Goal: Information Seeking & Learning: Learn about a topic

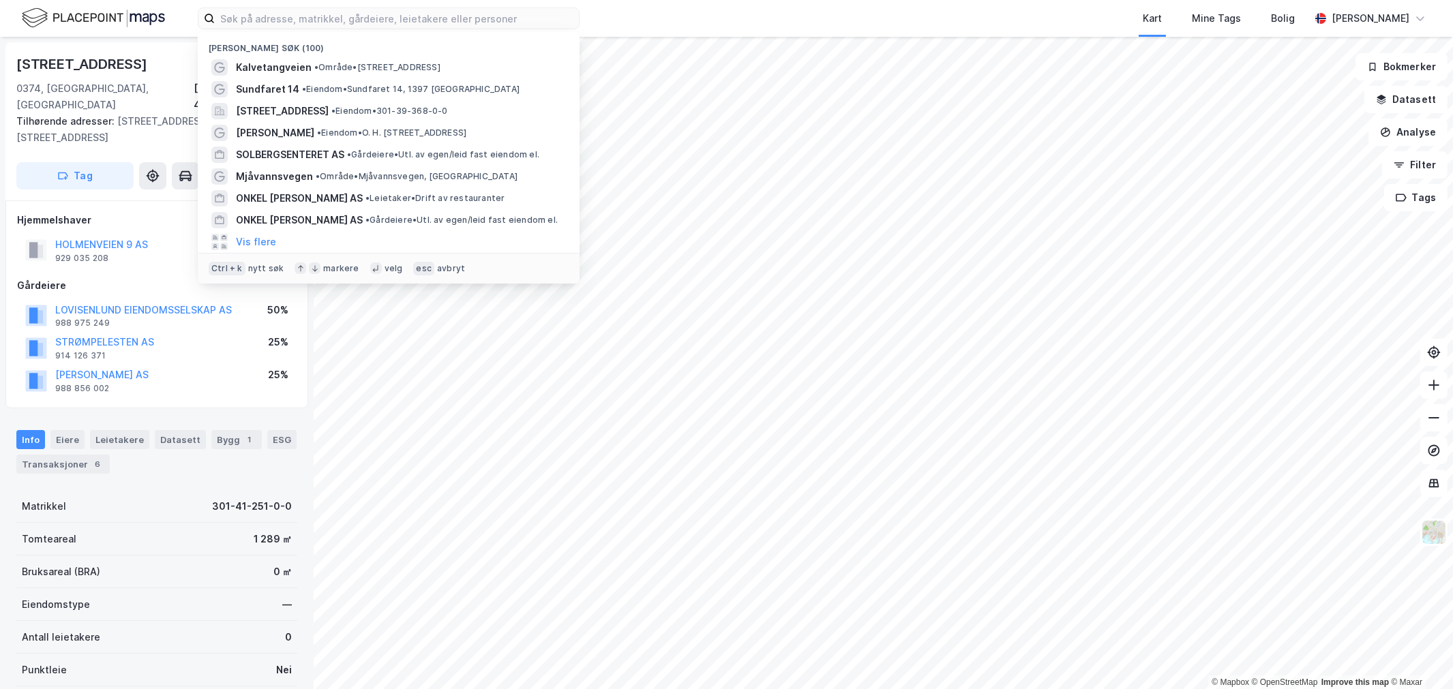
click at [322, 18] on input at bounding box center [397, 18] width 364 height 20
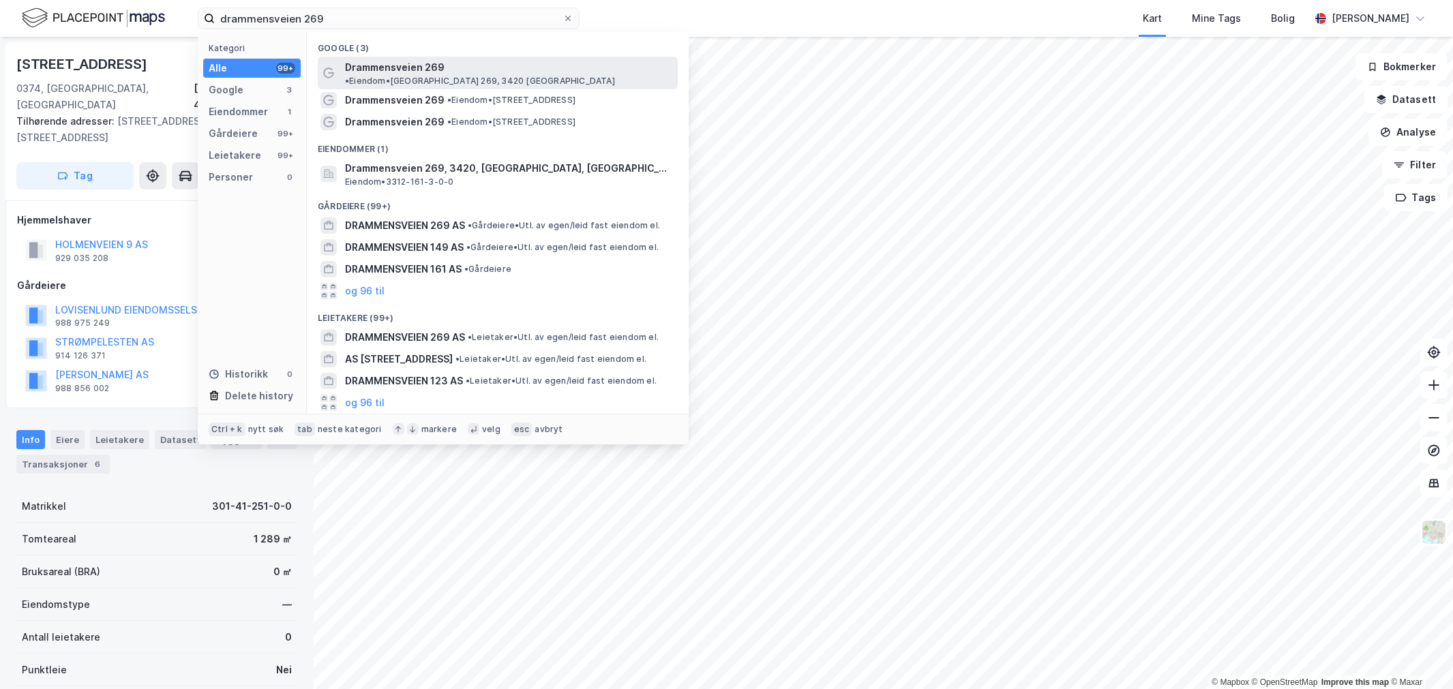
type input "drammensveien 269"
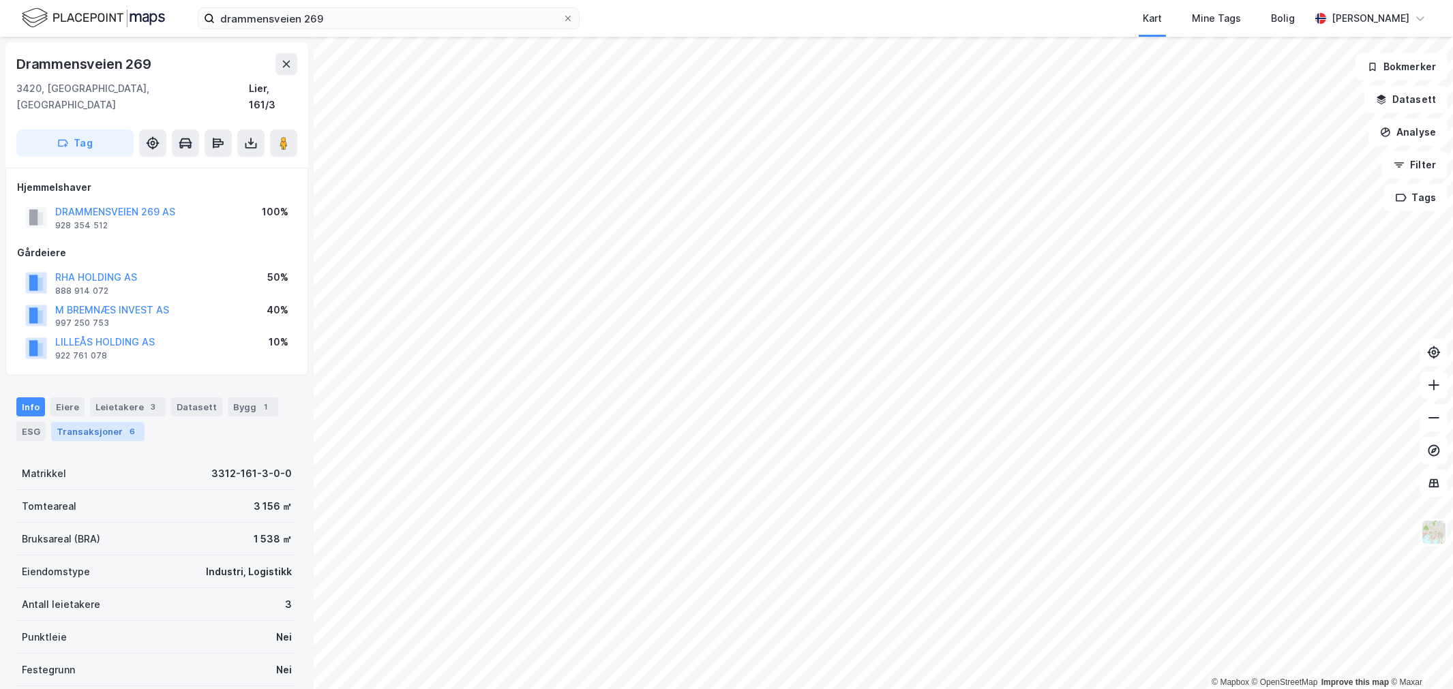
click at [117, 422] on div "Transaksjoner 6" at bounding box center [97, 431] width 93 height 19
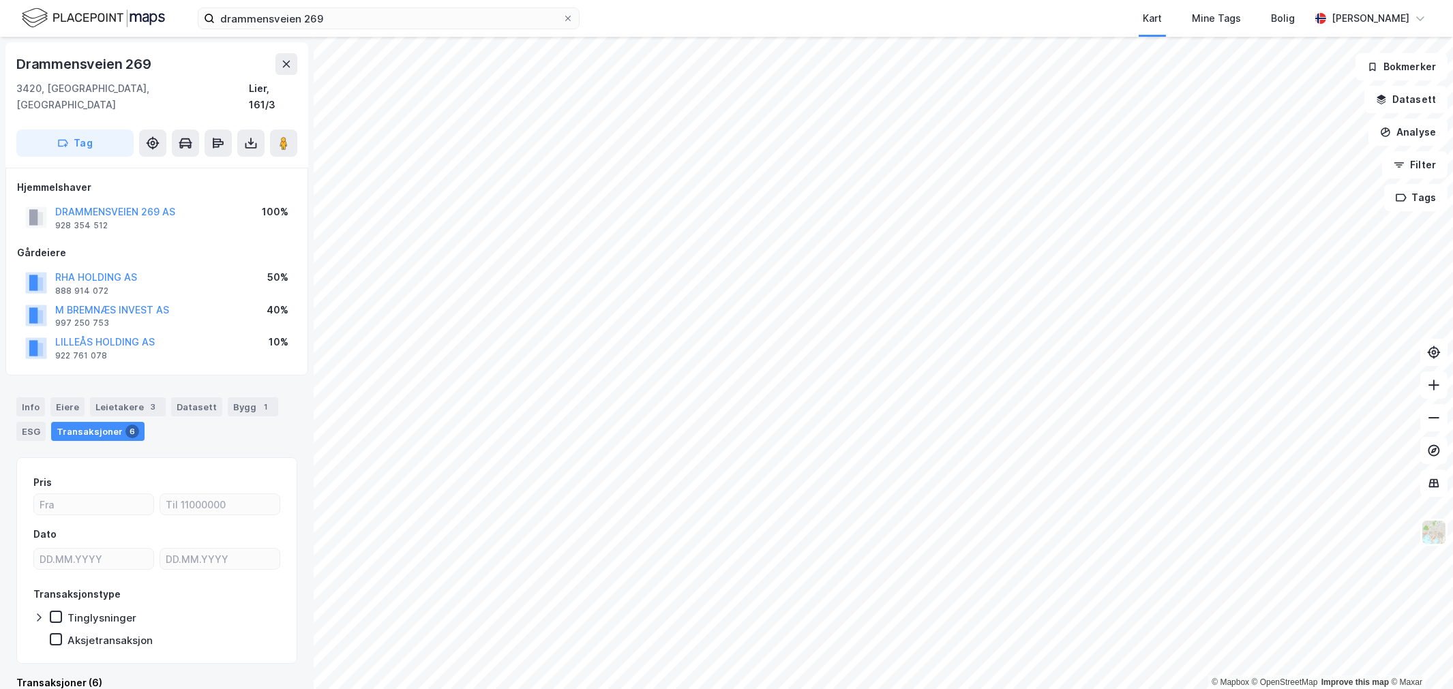
click at [14, 391] on div "Info [PERSON_NAME] 3 Datasett Bygg 1 ESG Transaksjoner 6" at bounding box center [157, 413] width 314 height 65
click at [24, 398] on div "Info" at bounding box center [30, 407] width 29 height 19
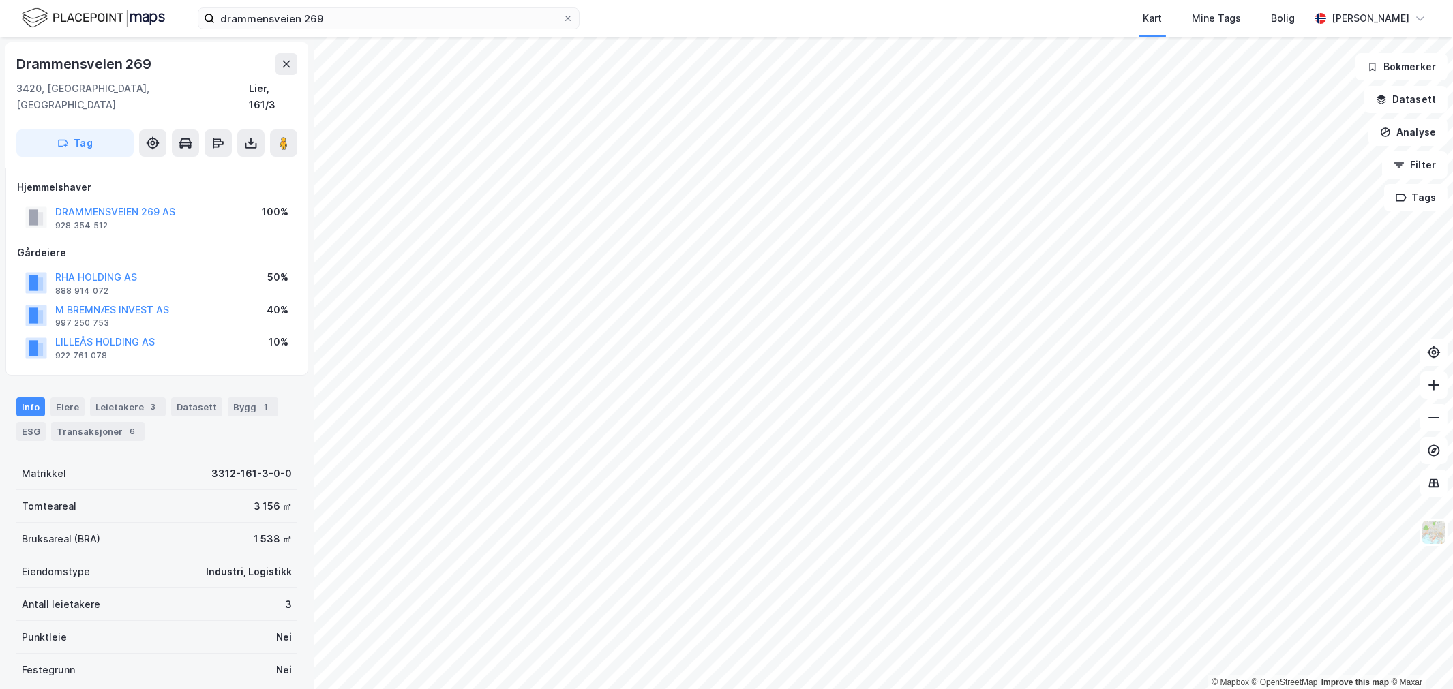
click at [302, 30] on div "drammensveien 269 Kart Mine Tags Bolig [PERSON_NAME]" at bounding box center [726, 18] width 1453 height 37
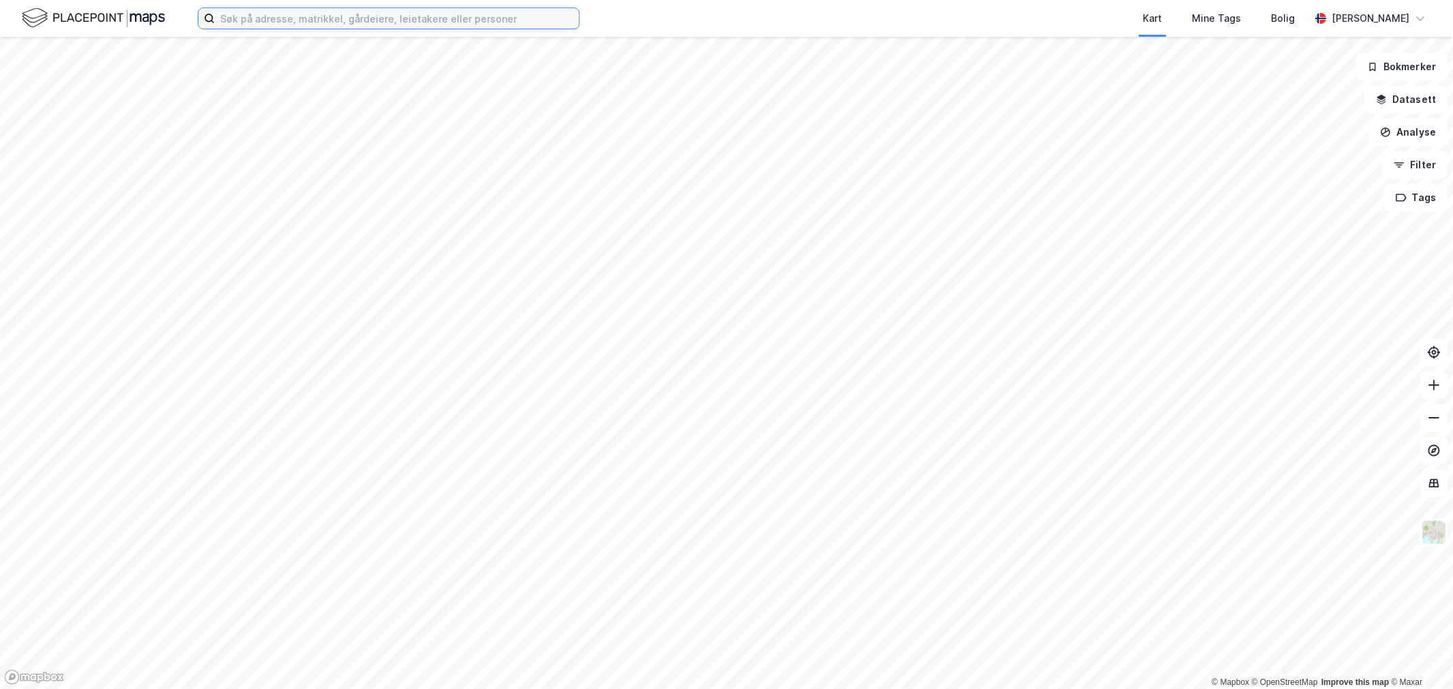
click at [378, 22] on input at bounding box center [397, 18] width 364 height 20
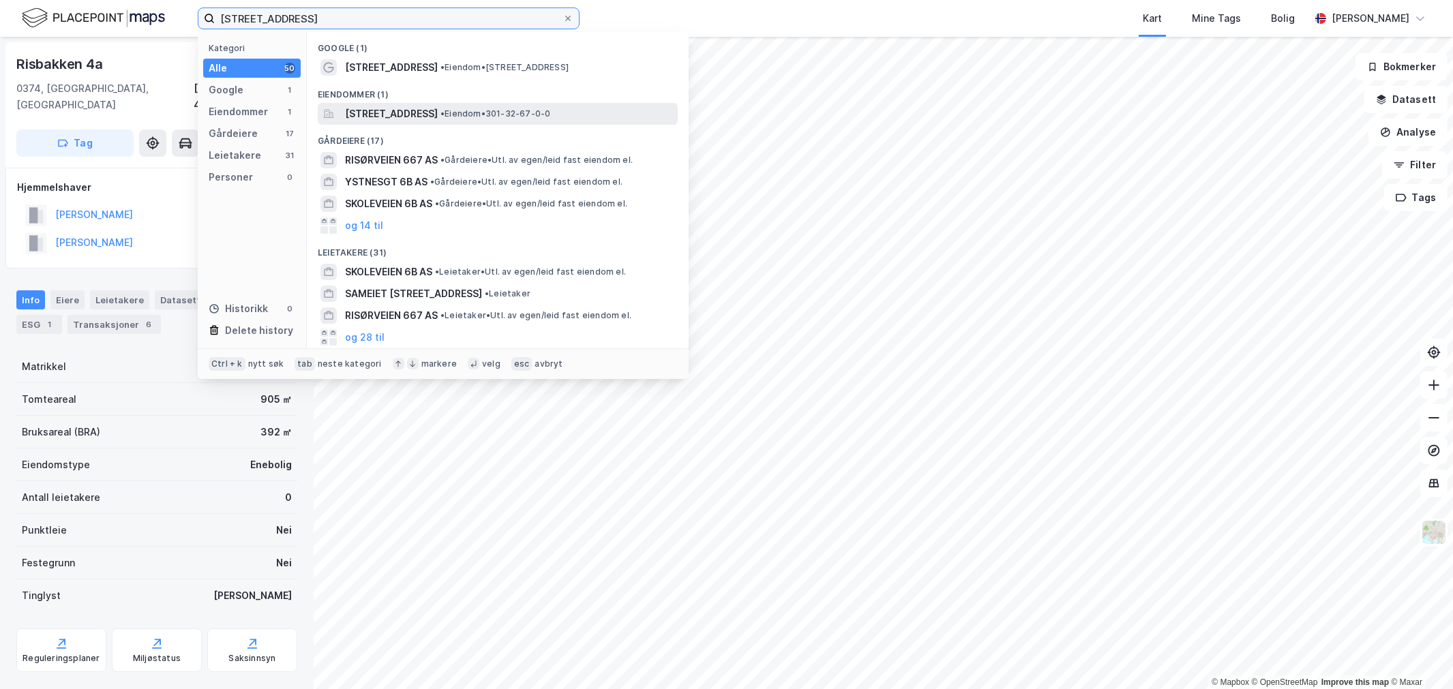
type input "priorveien 6b"
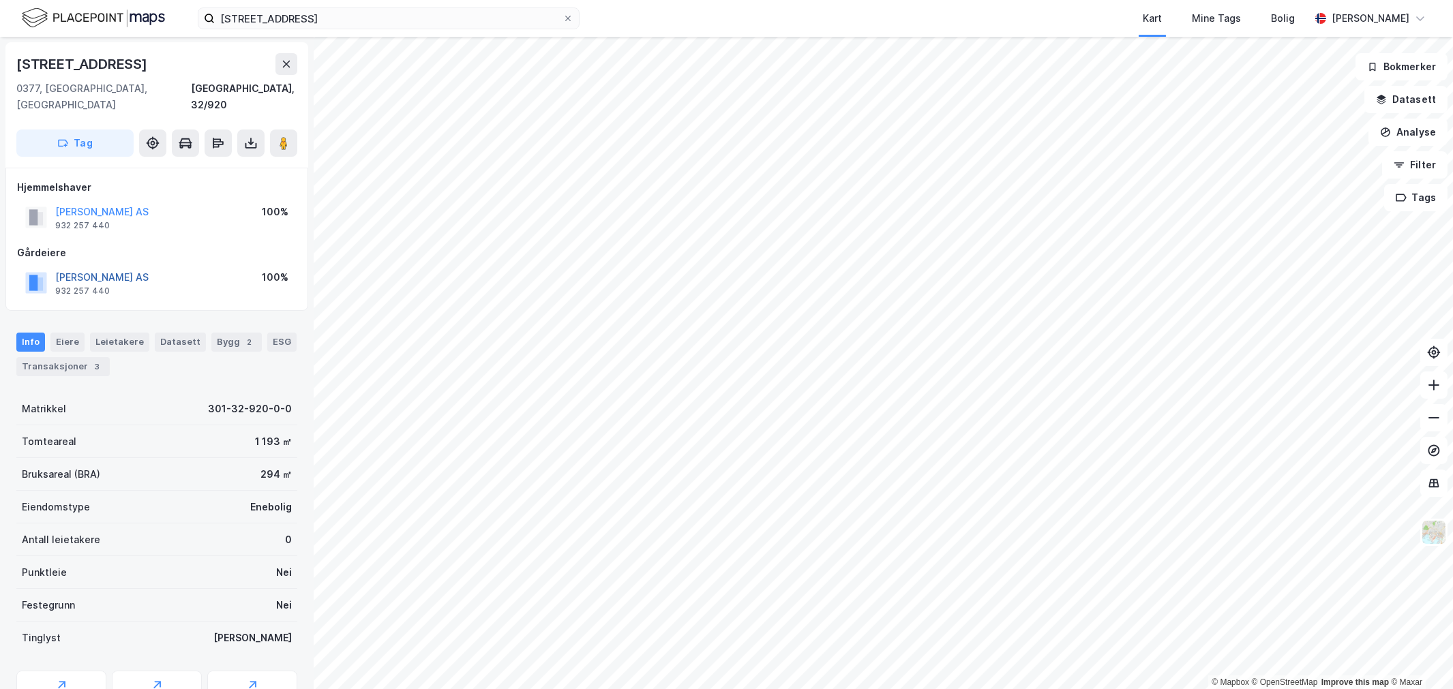
drag, startPoint x: 187, startPoint y: 241, endPoint x: 152, endPoint y: 259, distance: 39.3
click at [152, 259] on div "Gårdeiere HEGGELI HAGELAG AS 932 257 440 100%" at bounding box center [157, 272] width 280 height 55
drag, startPoint x: 152, startPoint y: 259, endPoint x: 181, endPoint y: 246, distance: 32.1
click at [181, 246] on div "Gårdeiere HEGGELI HAGELAG AS 932 257 440 100%" at bounding box center [157, 272] width 280 height 55
click at [175, 267] on div "HEGGELI HAGELAG AS 932 257 440 100%" at bounding box center [157, 283] width 280 height 33
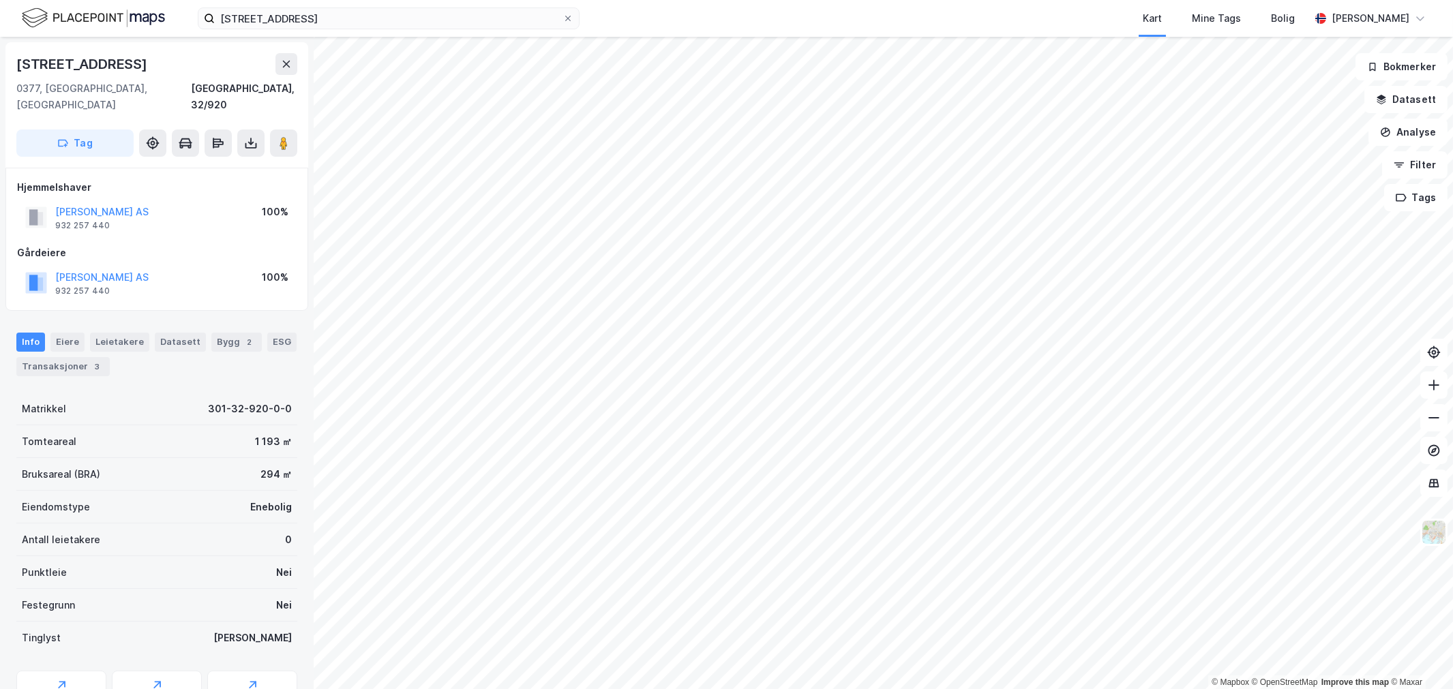
click at [175, 267] on div "HEGGELI HAGELAG AS 932 257 440 100%" at bounding box center [157, 283] width 280 height 33
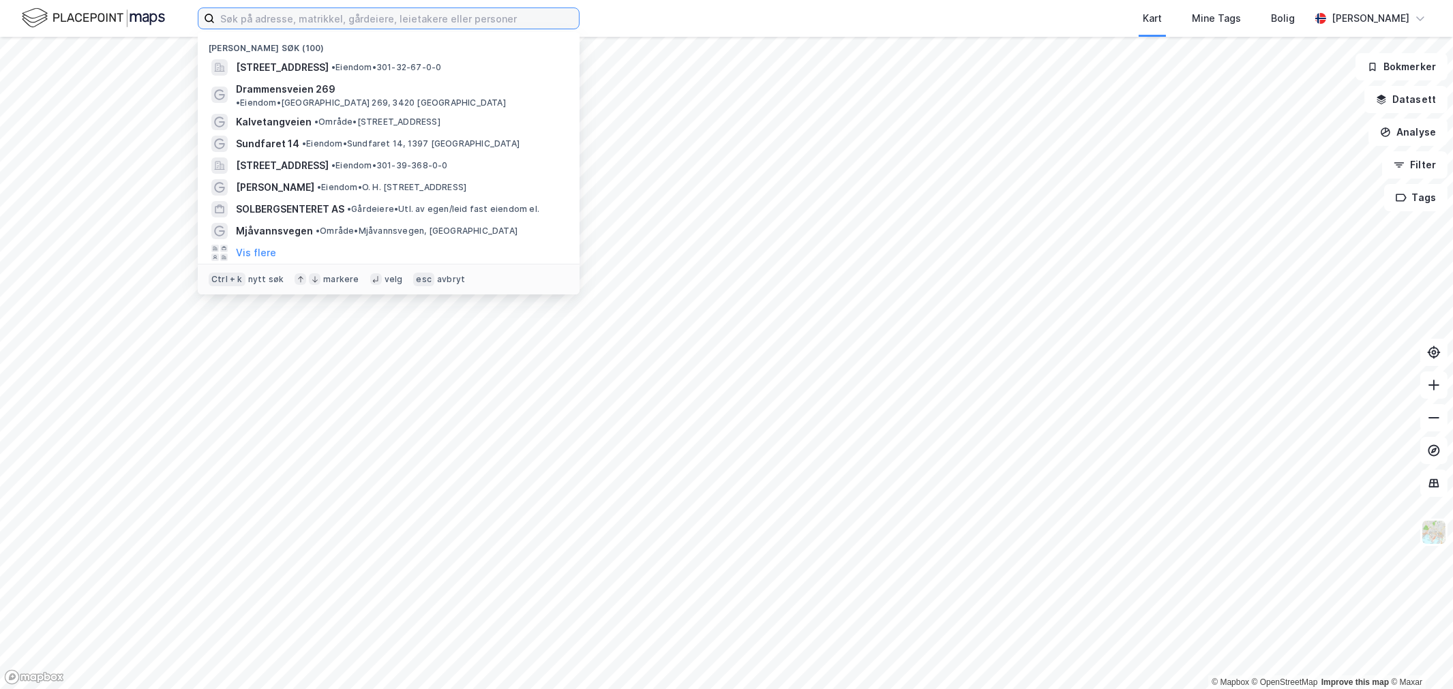
paste input "Maridalsveien 299"
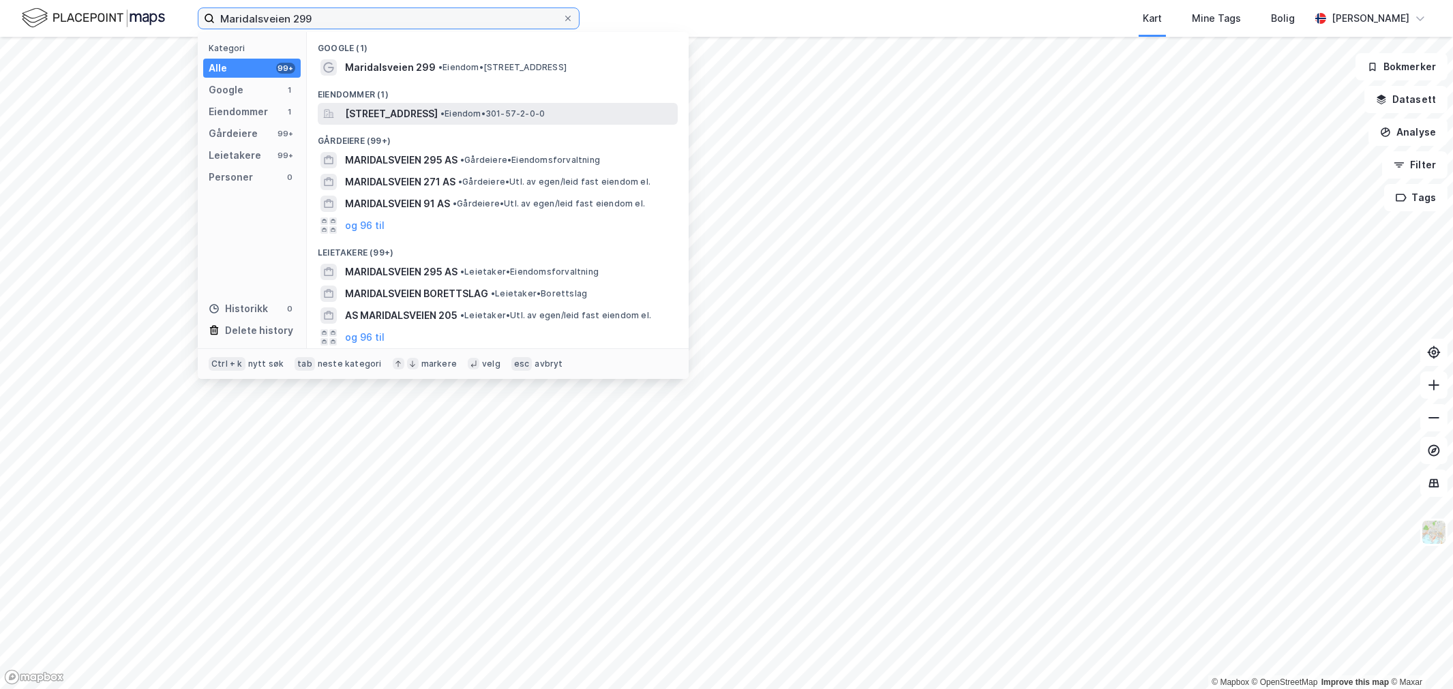
type input "Maridalsveien 299"
click at [423, 113] on span "Maridalsveien 299, 0872, OSLO, OSLO" at bounding box center [391, 114] width 93 height 16
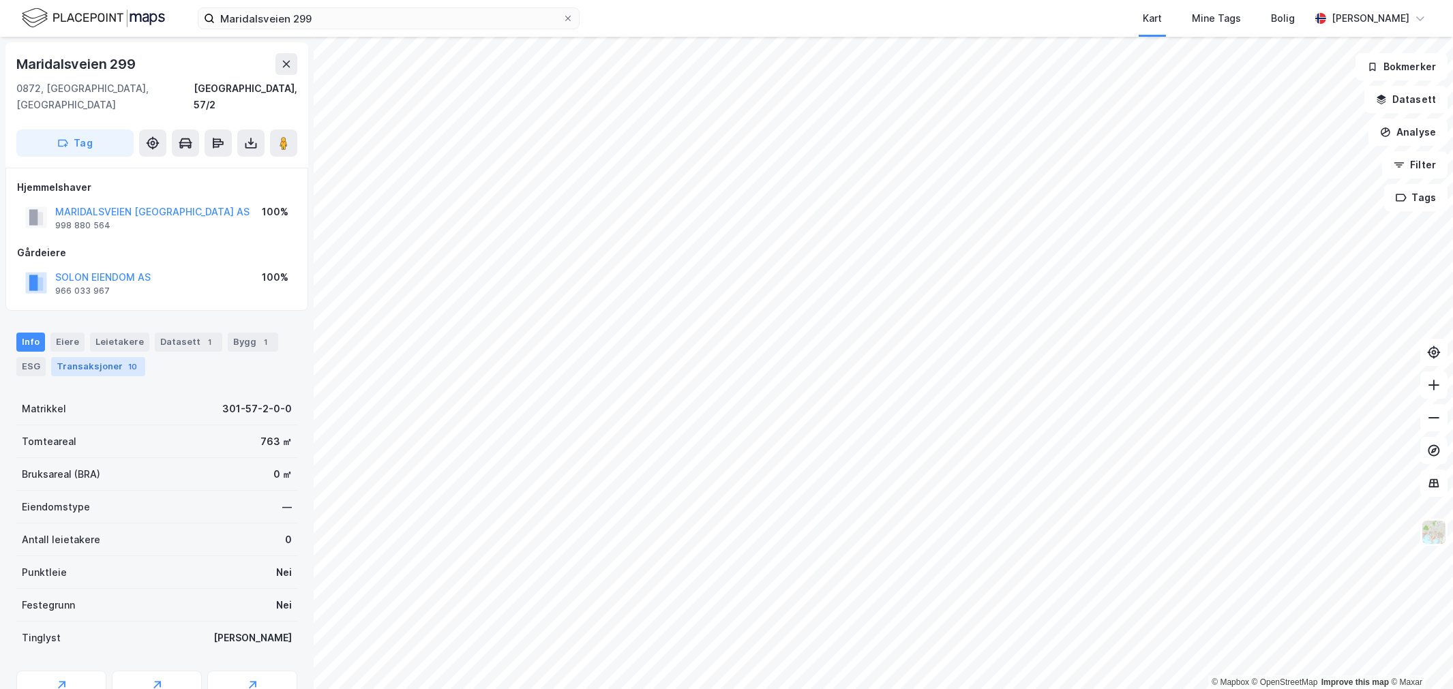
click at [104, 357] on div "Transaksjoner 10" at bounding box center [98, 366] width 94 height 19
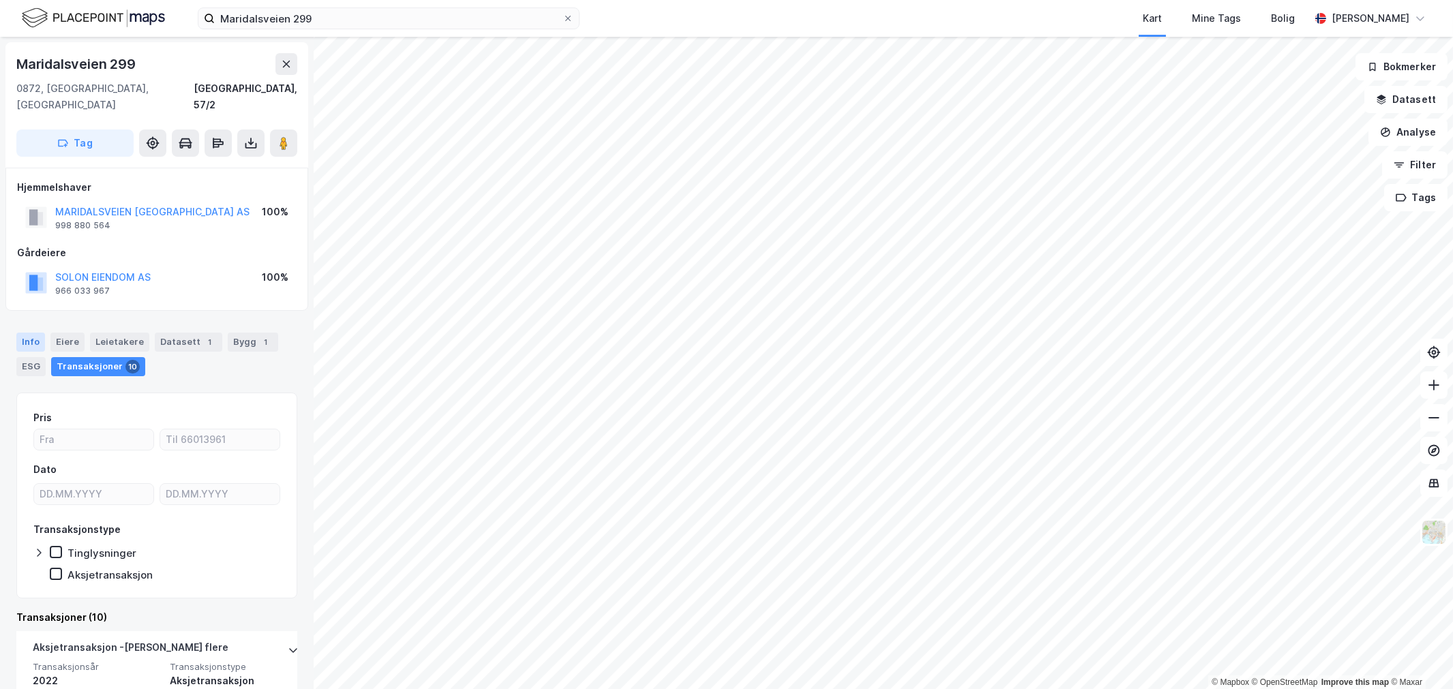
click at [28, 333] on div "Info" at bounding box center [30, 342] width 29 height 19
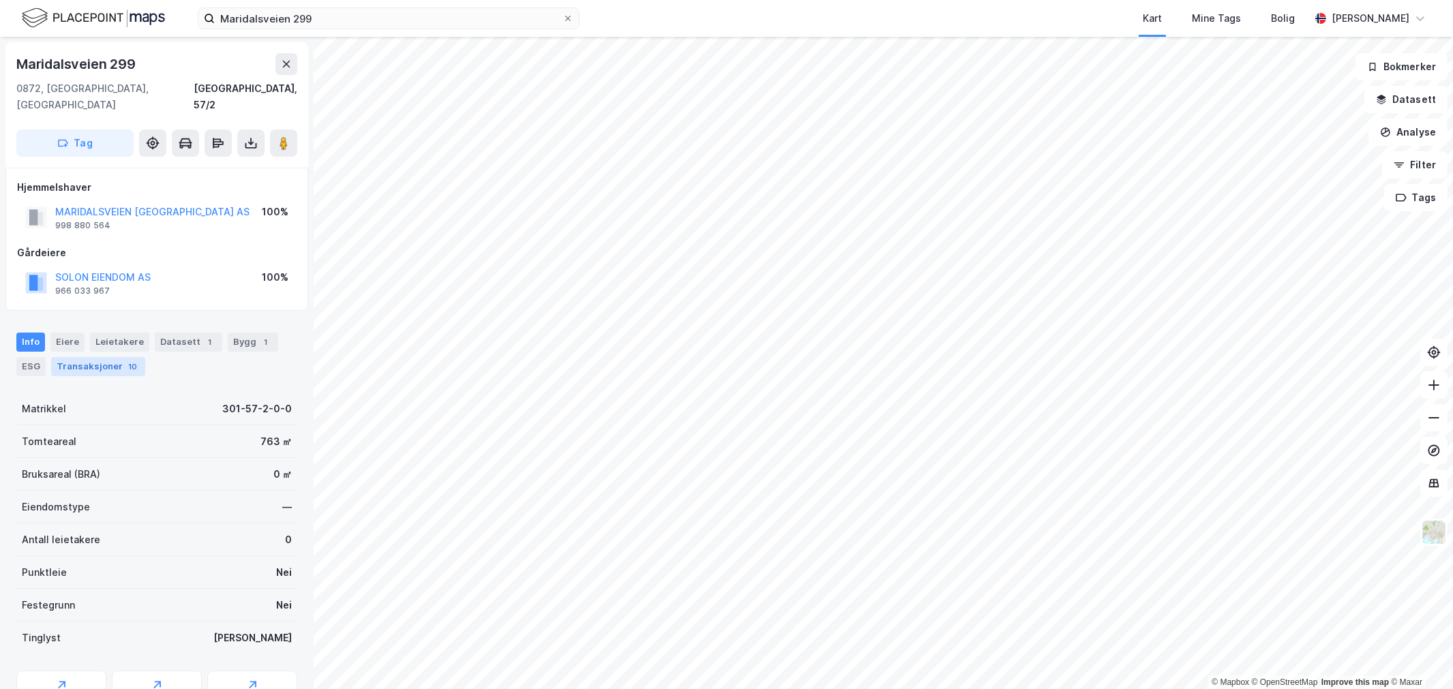
drag, startPoint x: 98, startPoint y: 348, endPoint x: 118, endPoint y: 348, distance: 19.8
drag, startPoint x: 118, startPoint y: 348, endPoint x: 119, endPoint y: 413, distance: 65.5
click at [119, 426] on div "Tomteareal 763 ㎡" at bounding box center [156, 442] width 281 height 33
